Goal: Find specific page/section: Find specific page/section

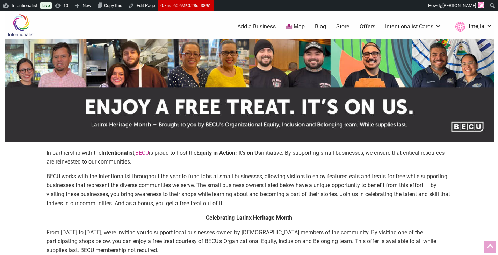
scroll to position [555, 0]
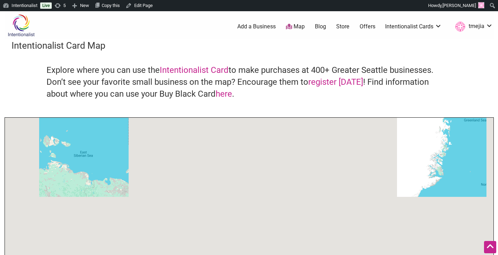
scroll to position [231, 0]
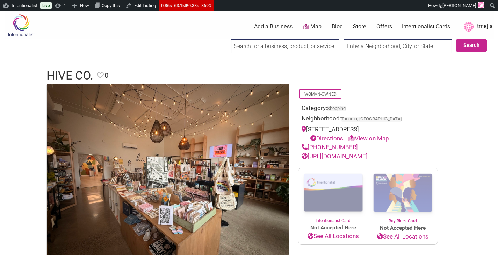
click at [160, 33] on div "0 Add a Business Map Blog Store Offers Intentionalist Cards Buy Black Card Inte…" at bounding box center [287, 27] width 424 height 28
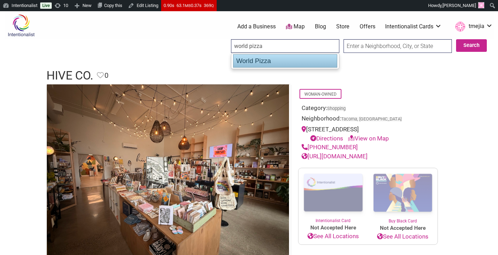
click at [251, 60] on div "World Pizza" at bounding box center [285, 60] width 104 height 13
type input "World Pizza"
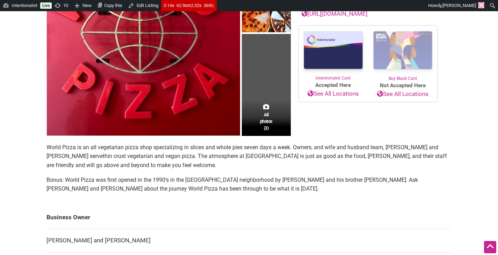
scroll to position [171, 0]
